Goal: Information Seeking & Learning: Learn about a topic

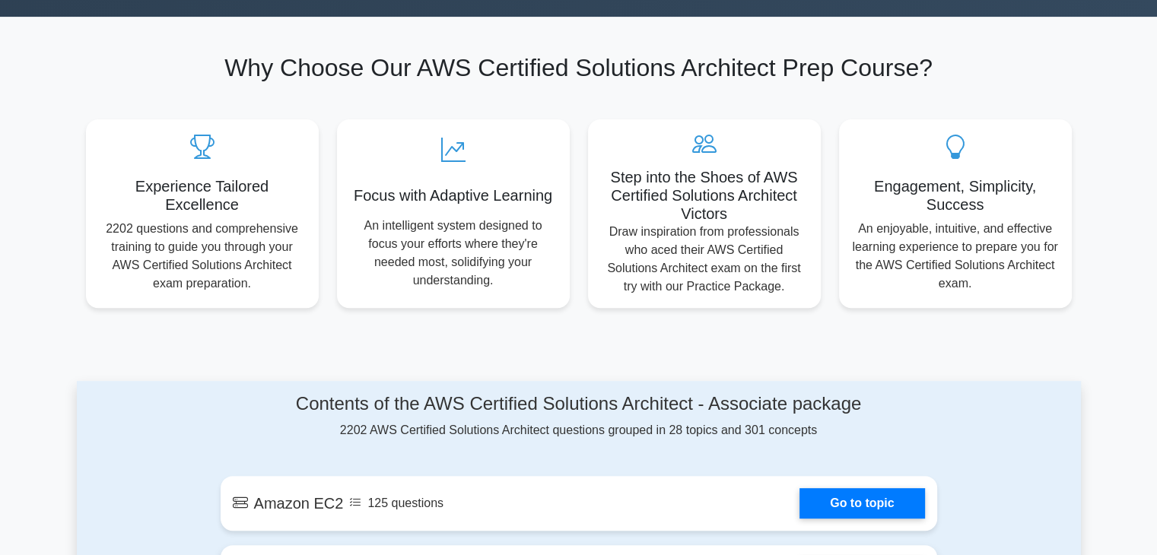
scroll to position [461, 0]
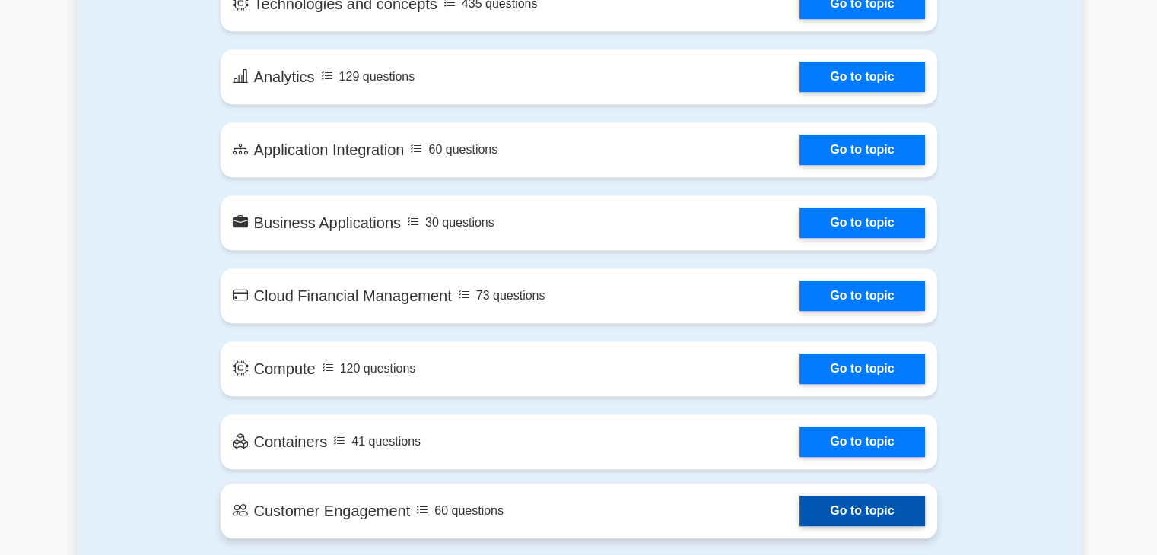
scroll to position [922, 0]
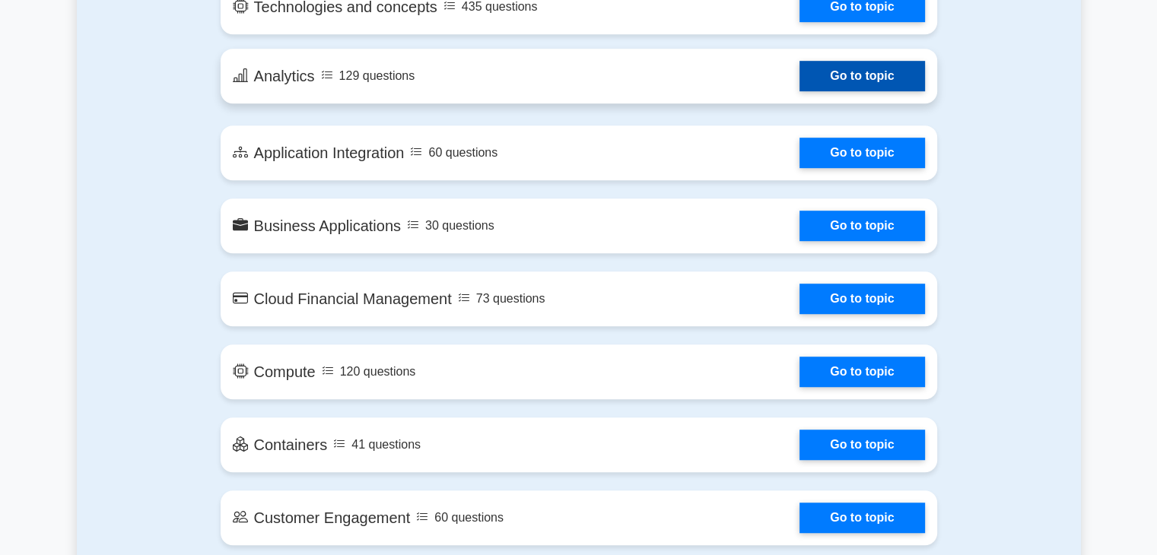
click at [799, 74] on link "Go to topic" at bounding box center [861, 76] width 125 height 30
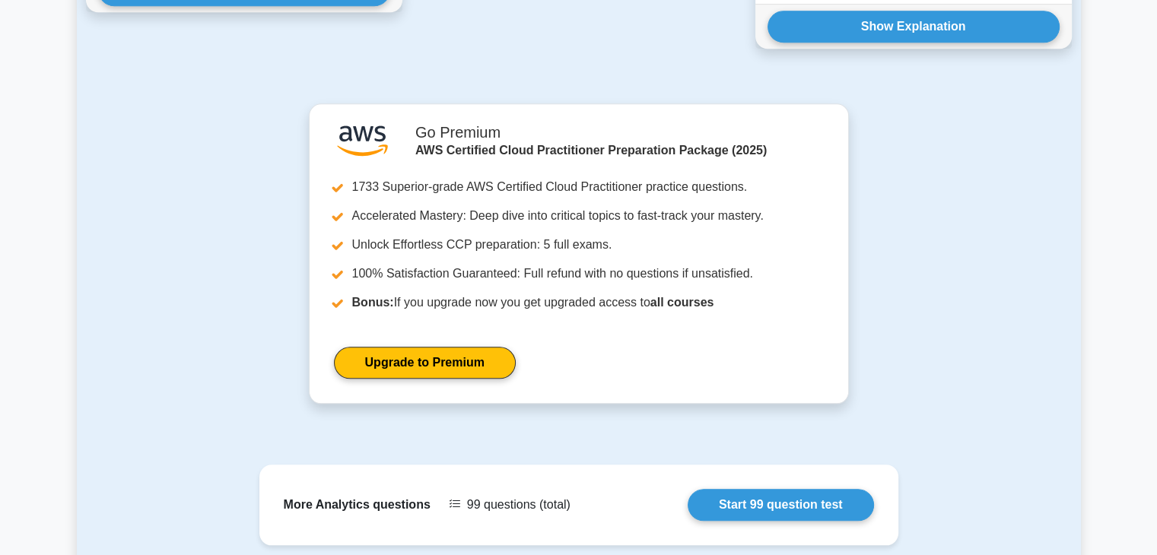
scroll to position [1576, 0]
